Goal: Find specific page/section: Find specific page/section

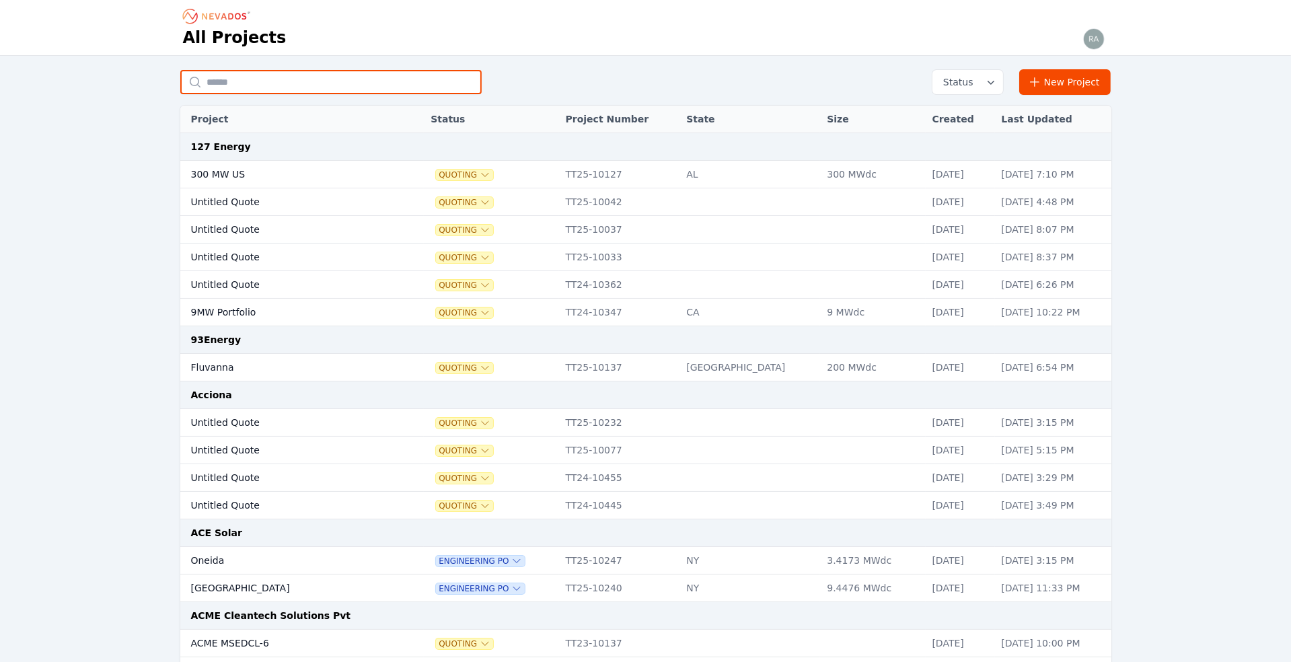
click at [256, 79] on input "text" at bounding box center [330, 82] width 301 height 24
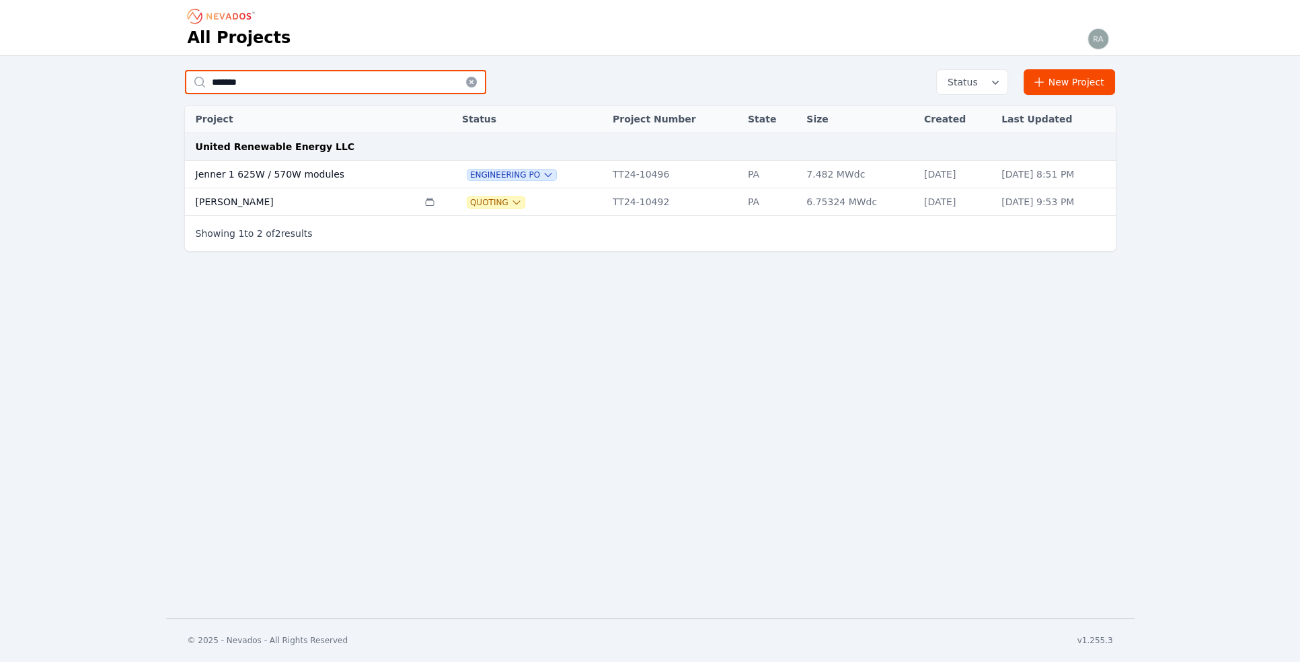
type input "******"
click at [224, 198] on td "[PERSON_NAME]" at bounding box center [301, 202] width 233 height 28
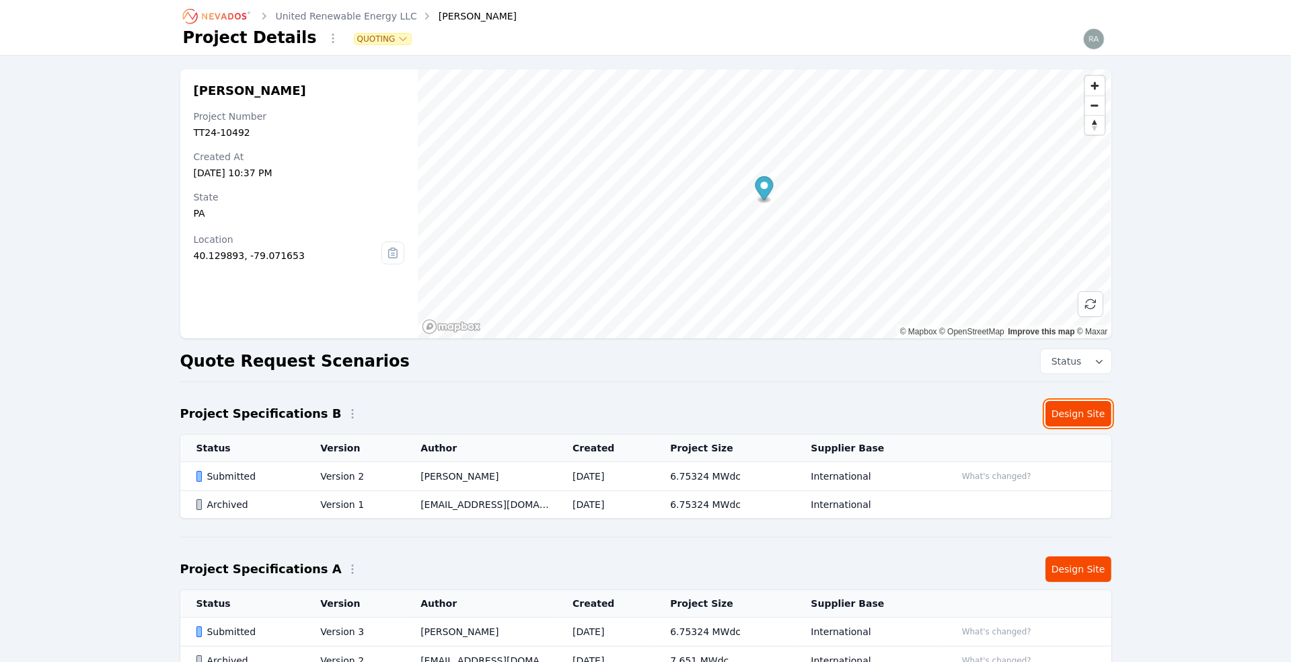
click at [1072, 413] on link "Design Site" at bounding box center [1078, 414] width 66 height 26
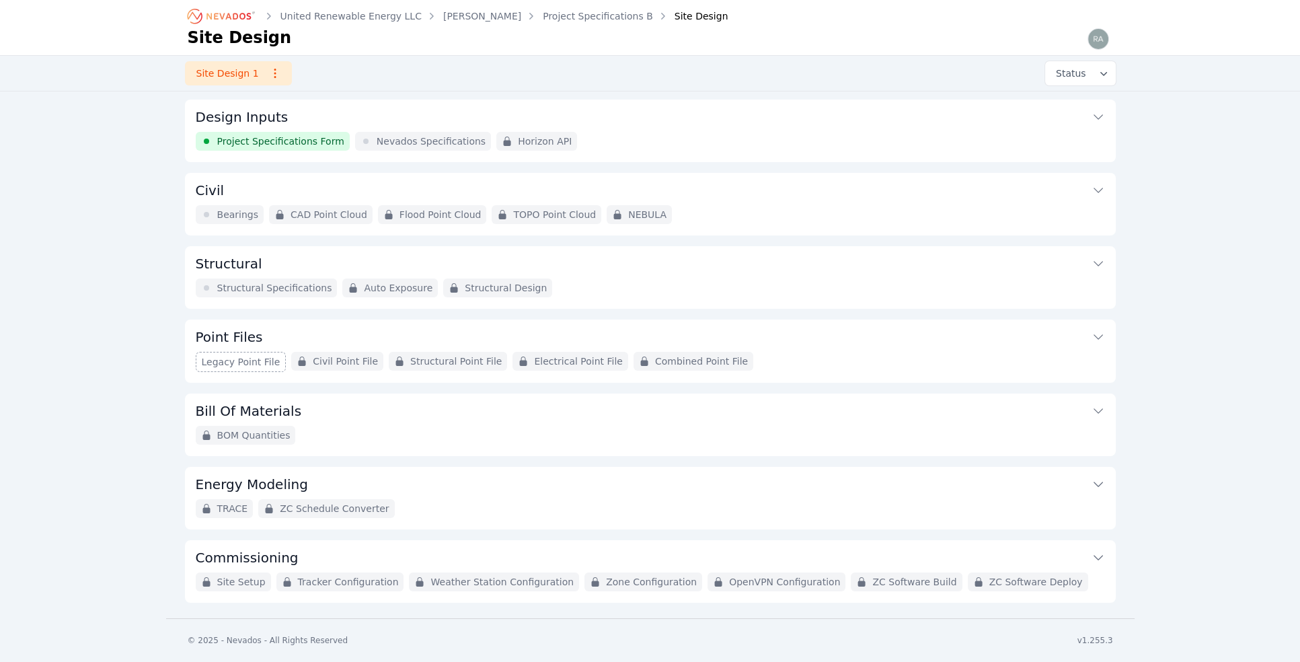
click at [412, 140] on span "Nevados Specifications" at bounding box center [431, 141] width 109 height 13
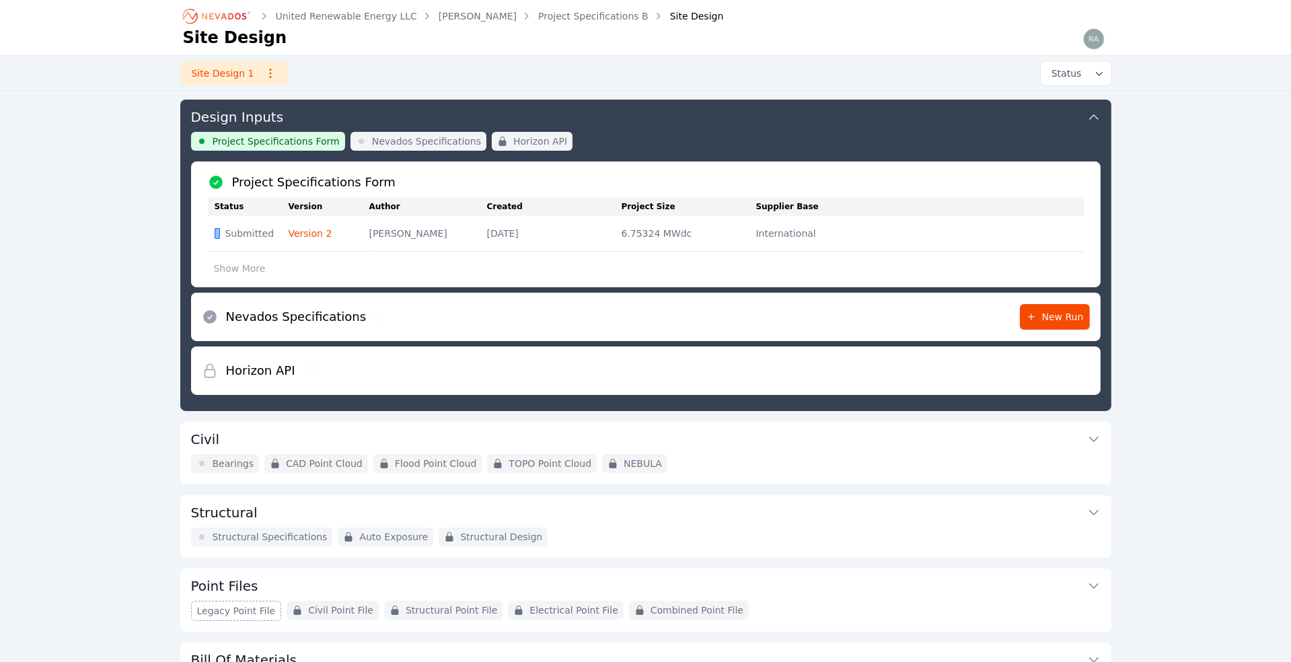
click at [227, 135] on span "Project Specifications Form" at bounding box center [276, 141] width 127 height 13
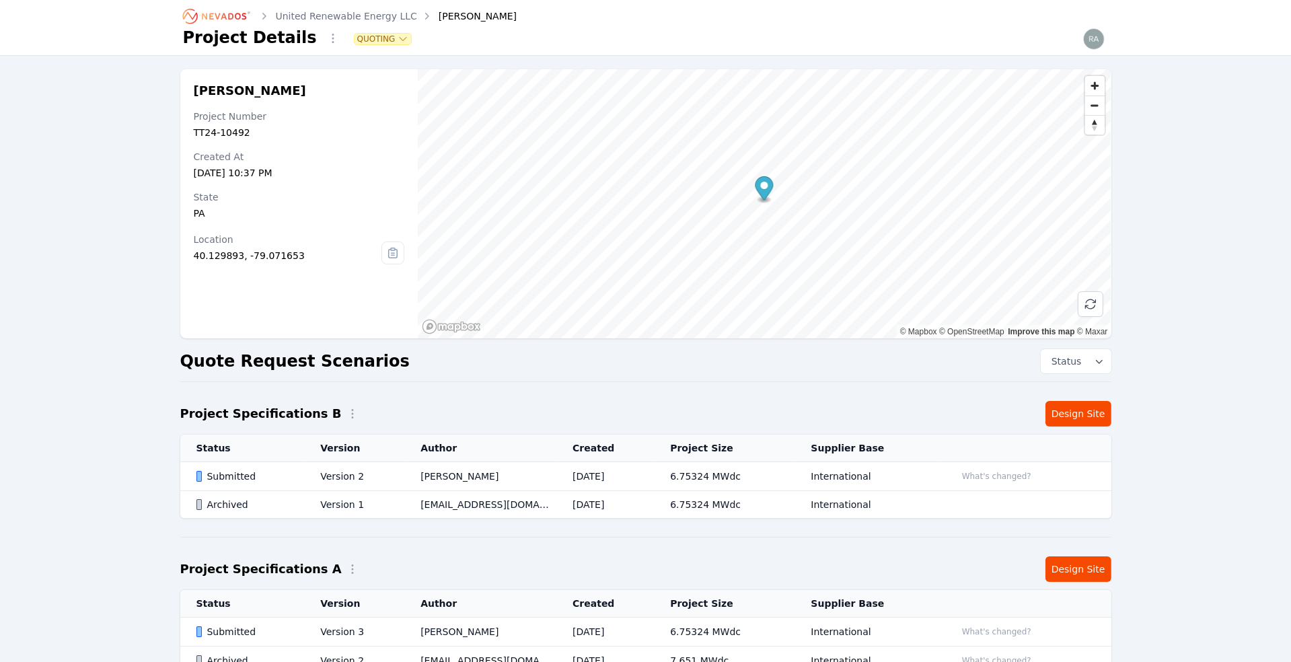
click at [338, 469] on td "Version 2" at bounding box center [354, 476] width 100 height 29
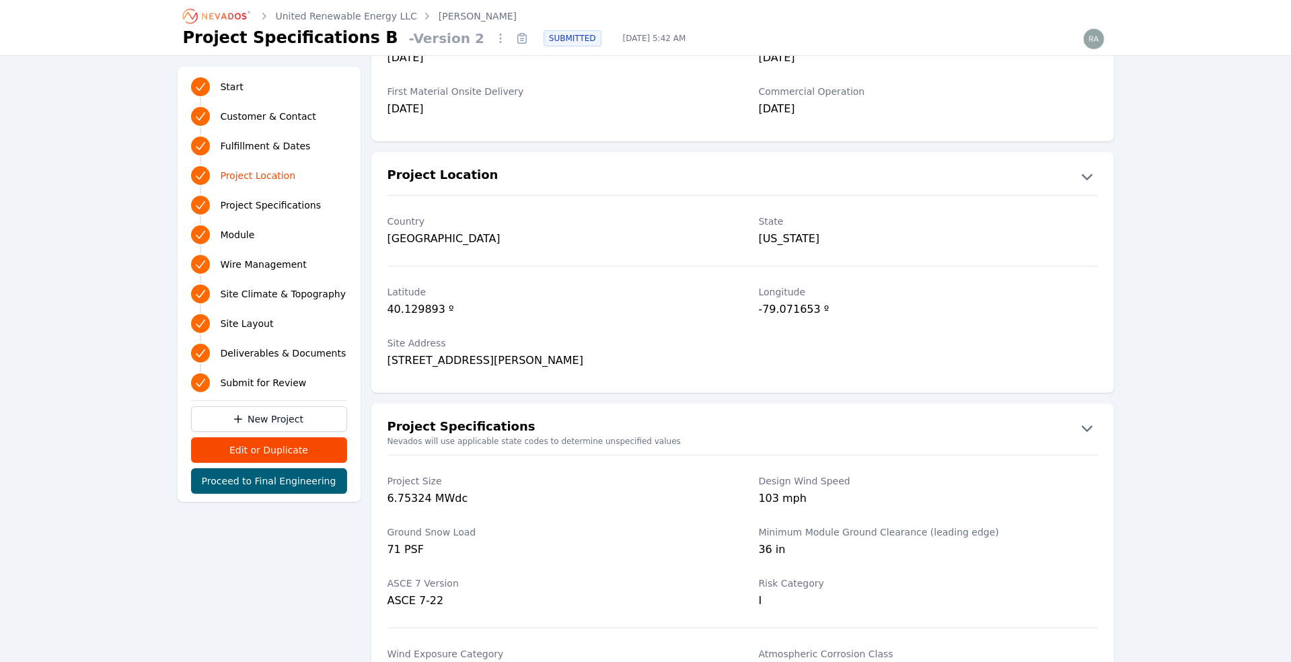
scroll to position [611, 0]
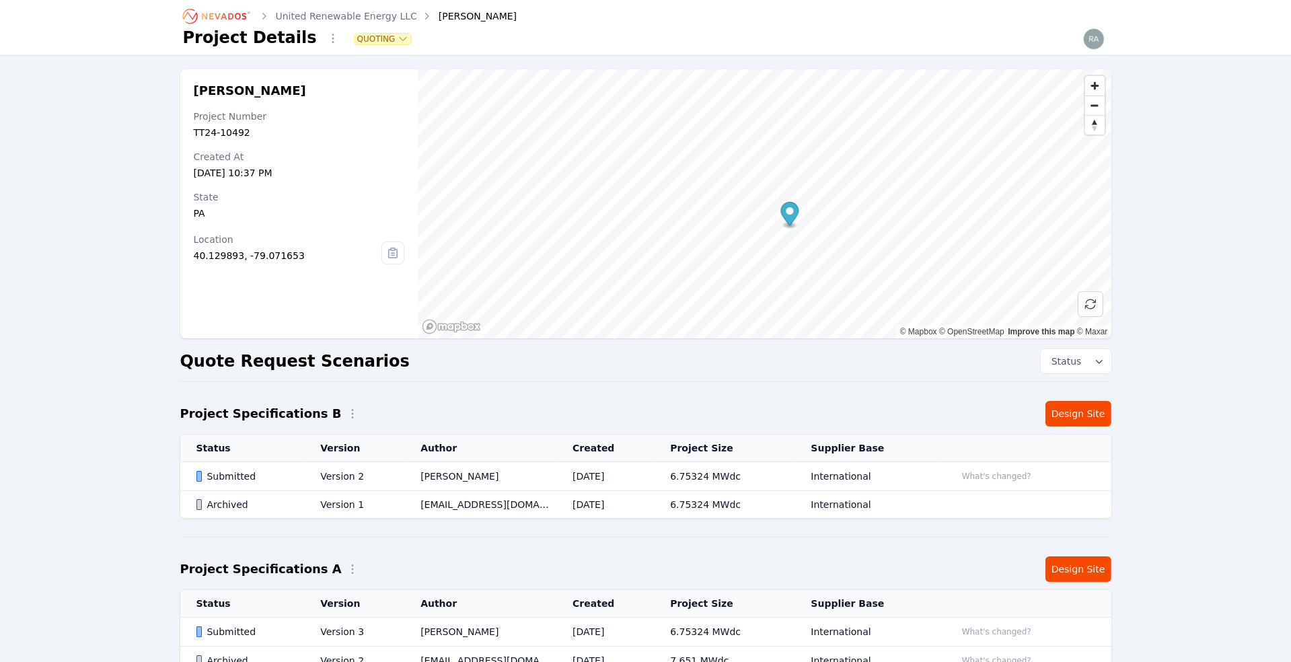
click at [240, 474] on div "Submitted" at bounding box center [247, 475] width 102 height 13
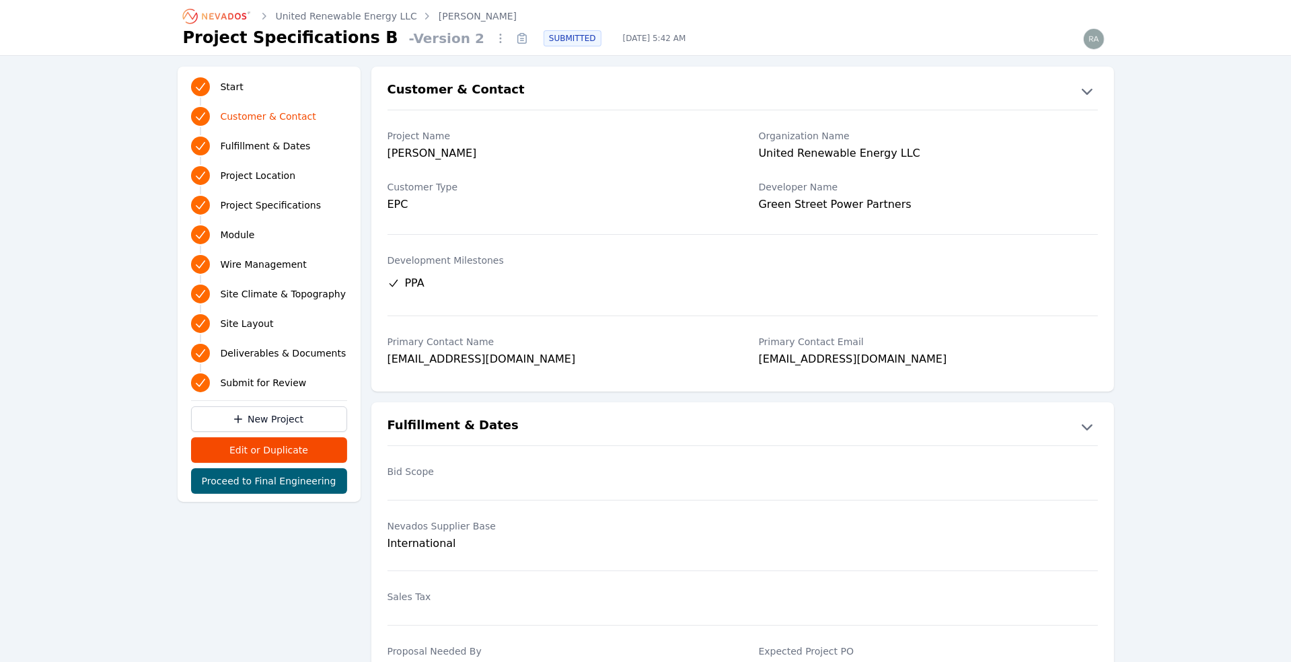
click at [280, 175] on span "Project Location" at bounding box center [258, 175] width 75 height 13
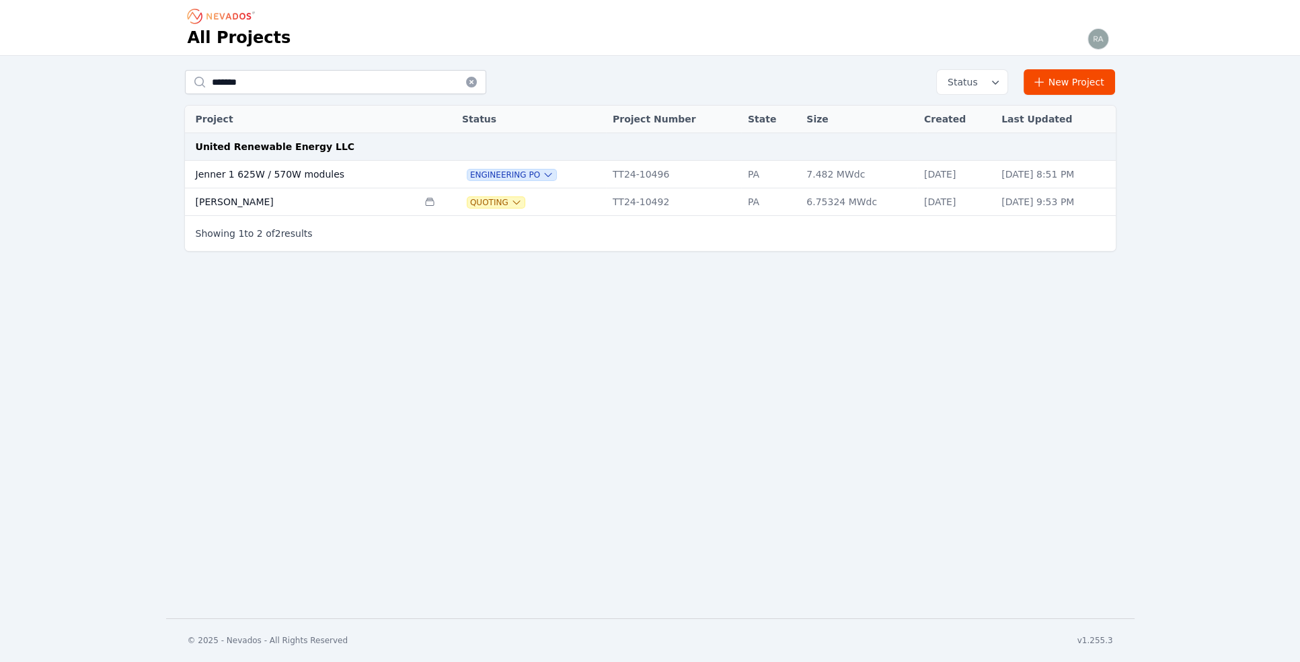
click at [250, 172] on td "Jenner 1 625W / 570W modules" at bounding box center [301, 175] width 233 height 28
